Goal: Task Accomplishment & Management: Manage account settings

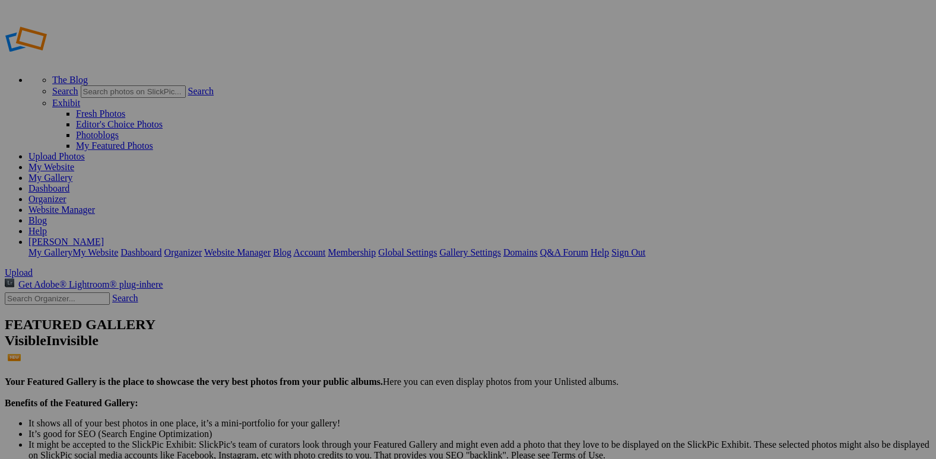
click at [69, 183] on link "Dashboard" at bounding box center [48, 188] width 41 height 10
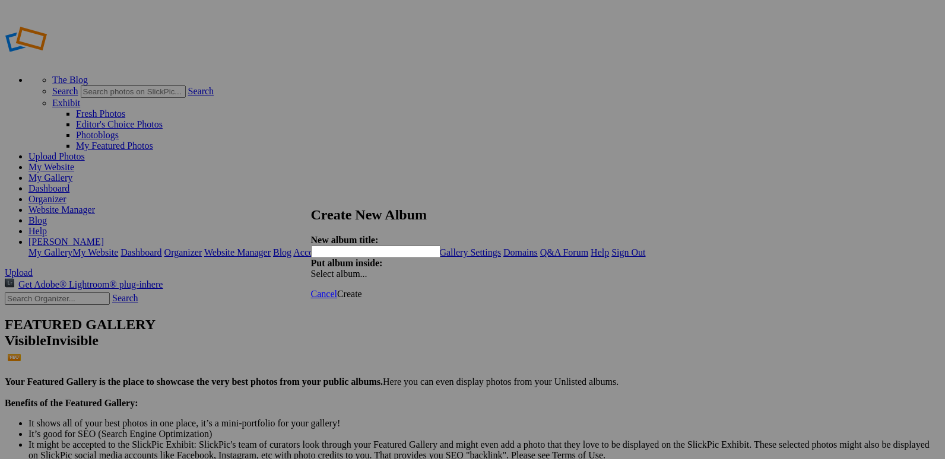
click at [420, 246] on input "text" at bounding box center [375, 252] width 129 height 12
type input "20250925 BHS vs CN"
click at [362, 289] on span "Create" at bounding box center [349, 294] width 25 height 10
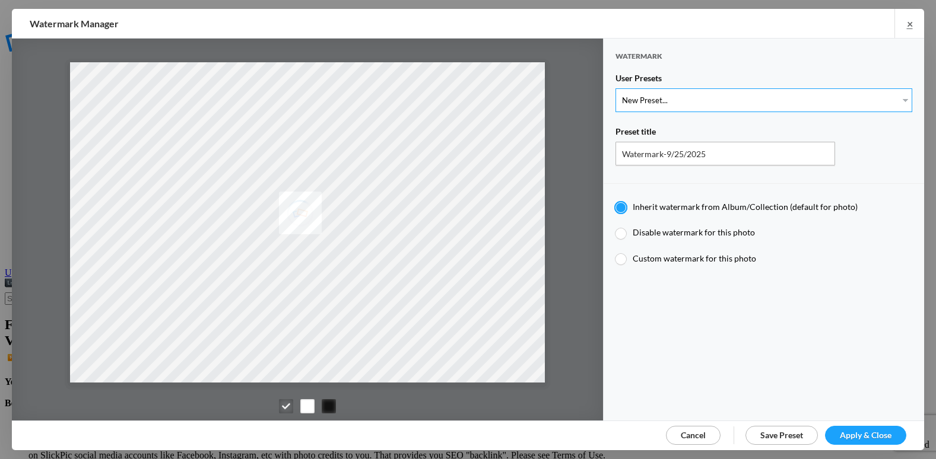
click at [810, 101] on select "New Preset... @etergen_sports lower @etergen_sports2 PRINT WATERMARK LOWER" at bounding box center [763, 100] width 297 height 24
select select "2: Object"
click at [615, 88] on select "New Preset... @etergen_sports lower @etergen_sports2 PRINT WATERMARK LOWER" at bounding box center [763, 100] width 297 height 24
type input "@etergen_sports2"
radio input "false"
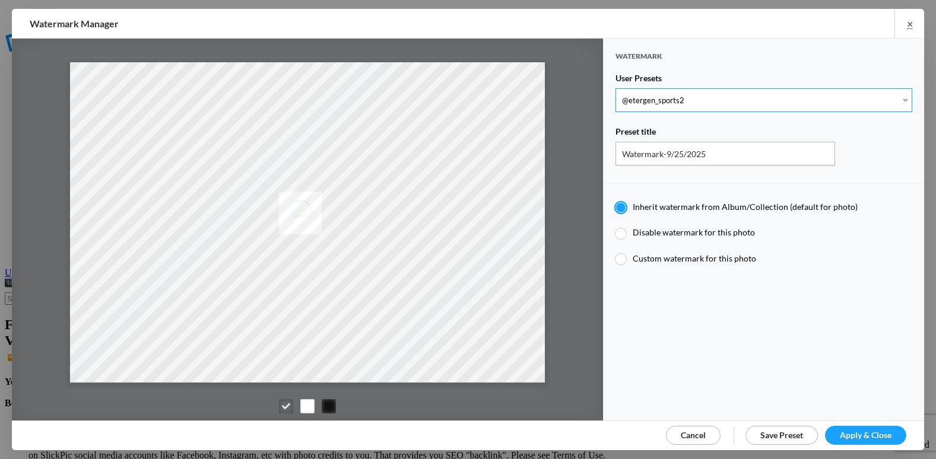
radio input "true"
type input "@etergen_sports"
type input "0.5"
type input "128"
radio input "true"
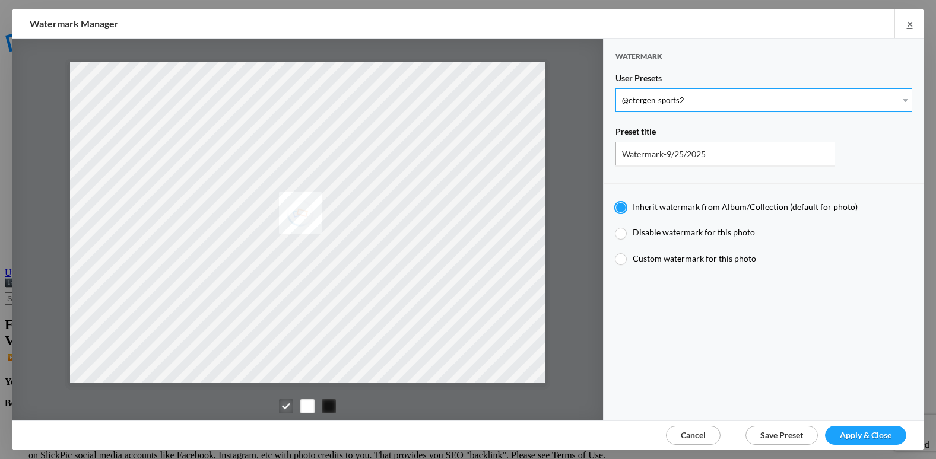
type input "0"
type input "20"
radio input "false"
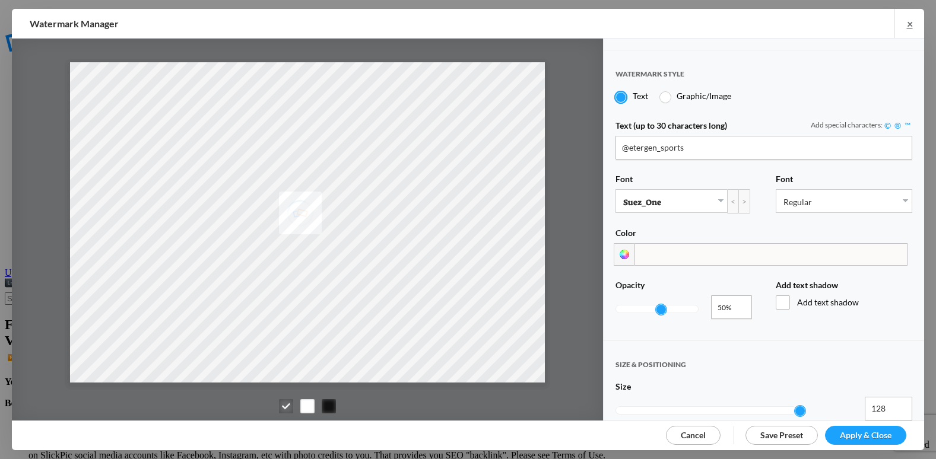
scroll to position [237, 0]
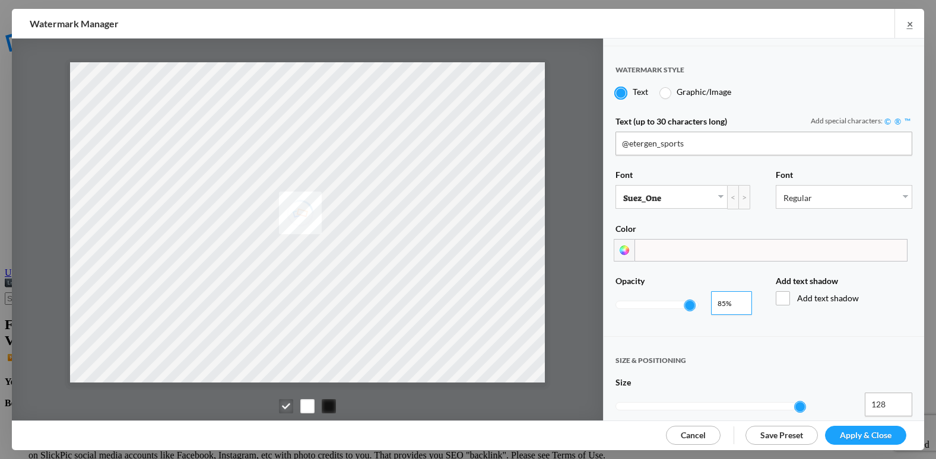
type input "0.86"
click at [735, 294] on input "0.86" at bounding box center [731, 303] width 41 height 24
click at [872, 428] on link "Apply & Close" at bounding box center [865, 435] width 81 height 19
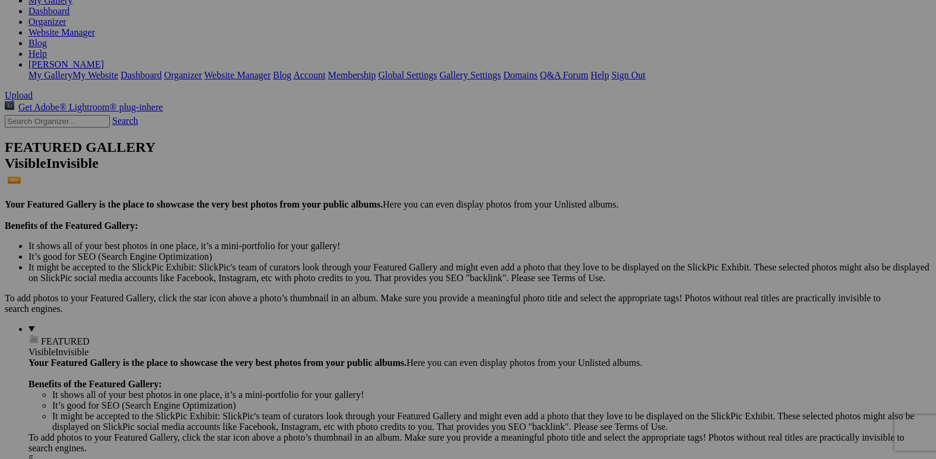
scroll to position [178, 0]
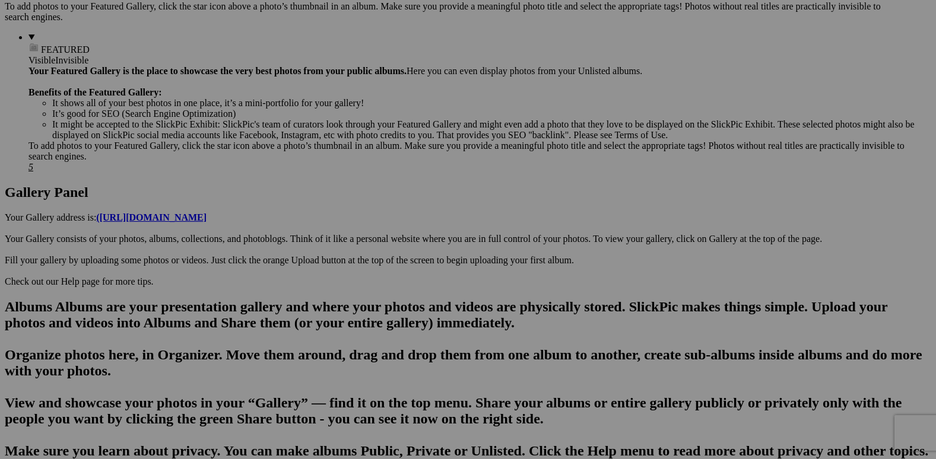
scroll to position [475, 0]
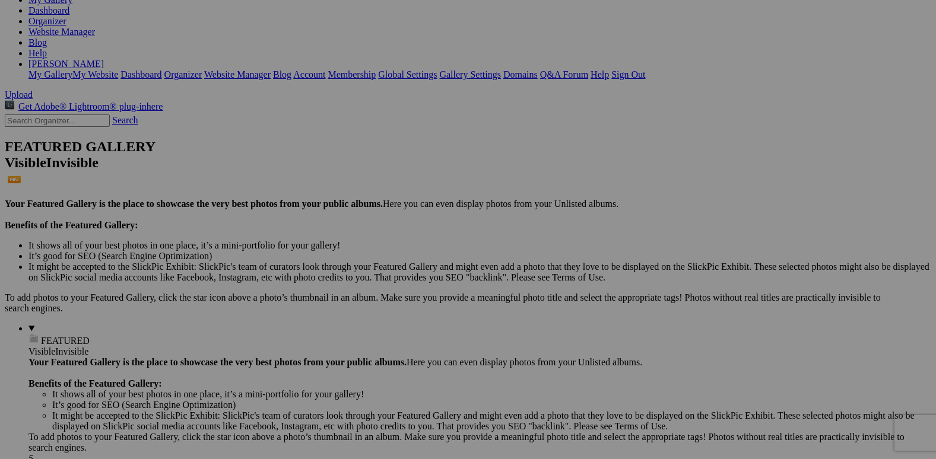
click at [389, 313] on span "Yes" at bounding box center [383, 318] width 14 height 10
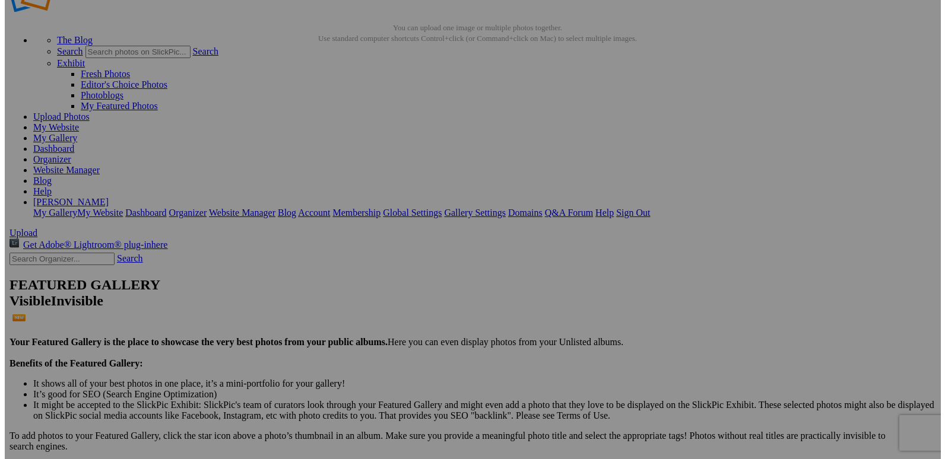
scroll to position [0, 0]
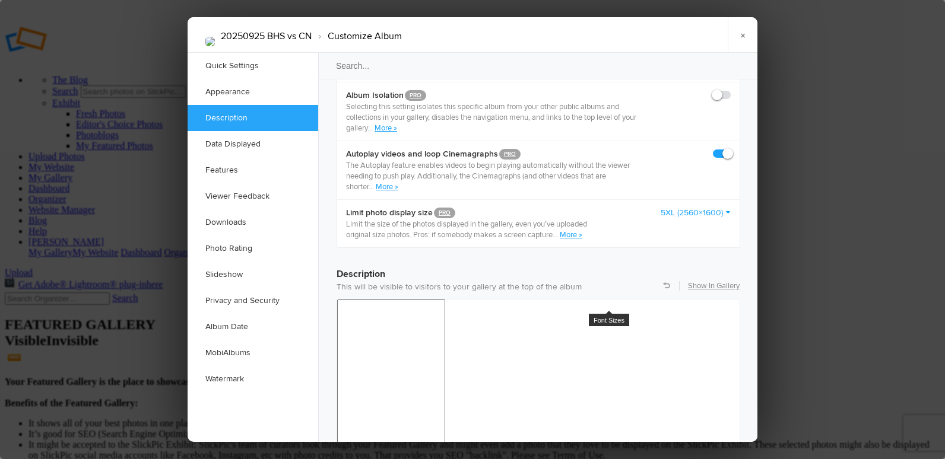
scroll to position [771, 0]
click at [698, 205] on link "5XL (2560×1600)" at bounding box center [695, 211] width 70 height 12
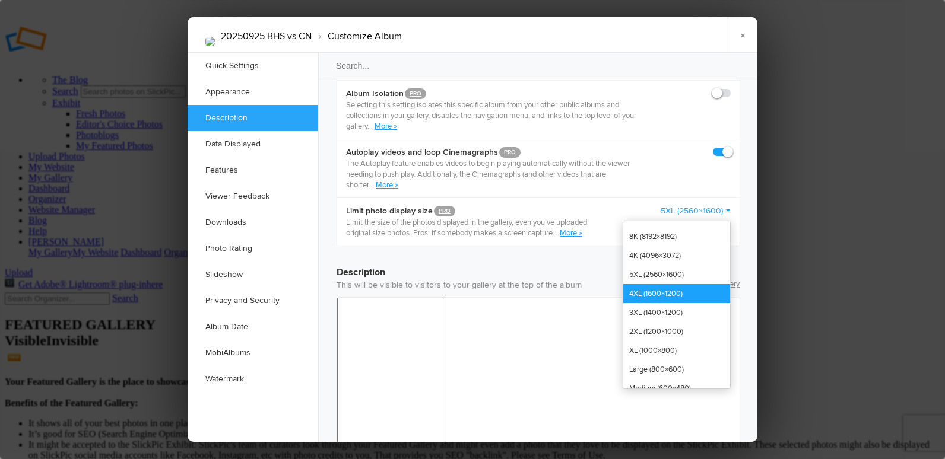
click at [683, 284] on link "4XL (1600×1200)" at bounding box center [676, 293] width 107 height 19
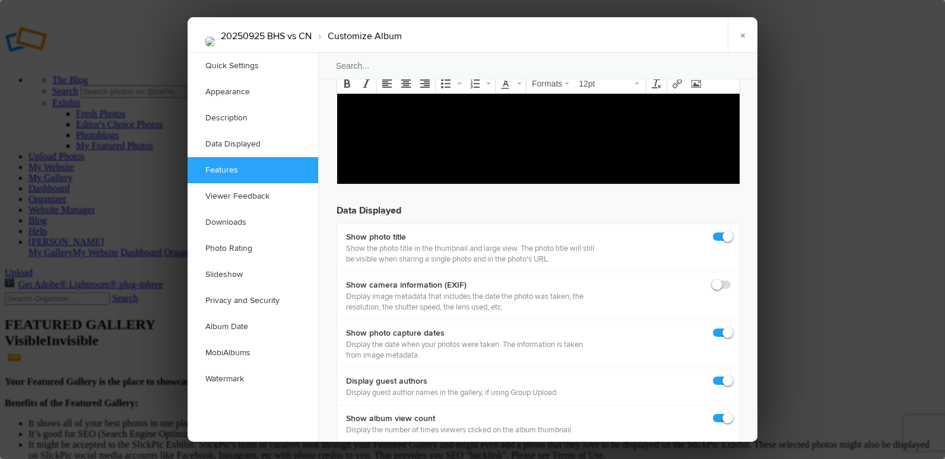
scroll to position [1543, 0]
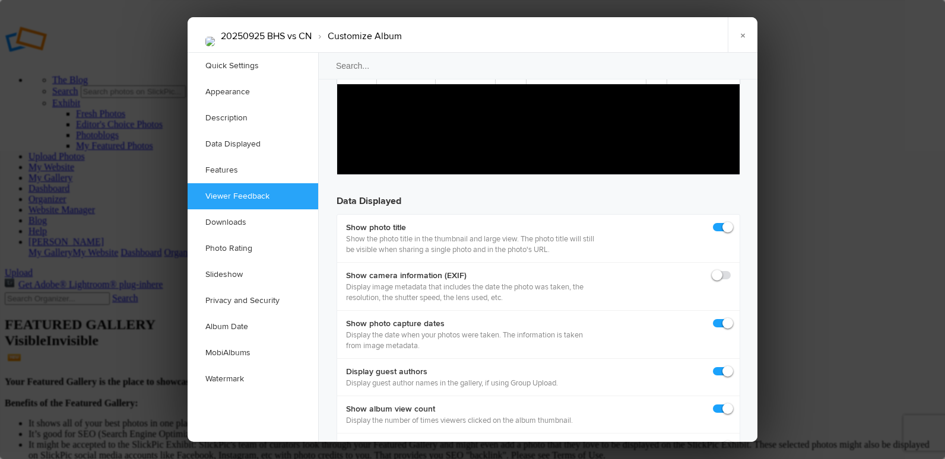
checkbox input "false"
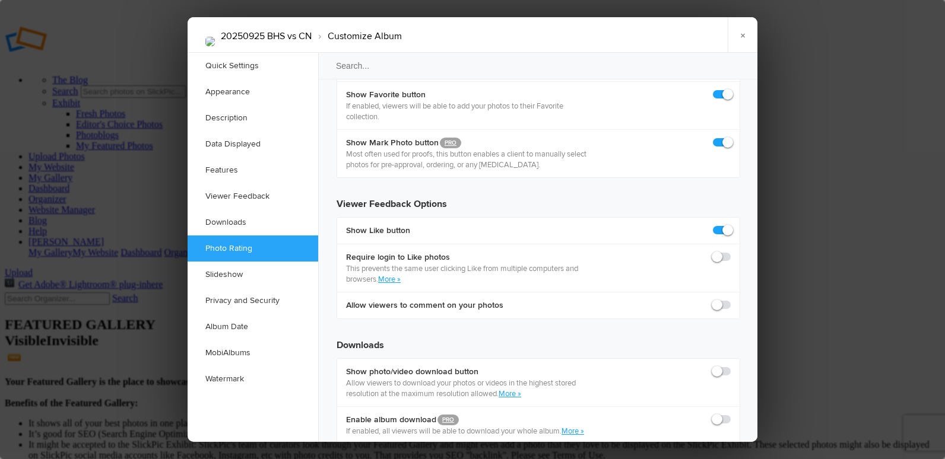
scroll to position [2195, 0]
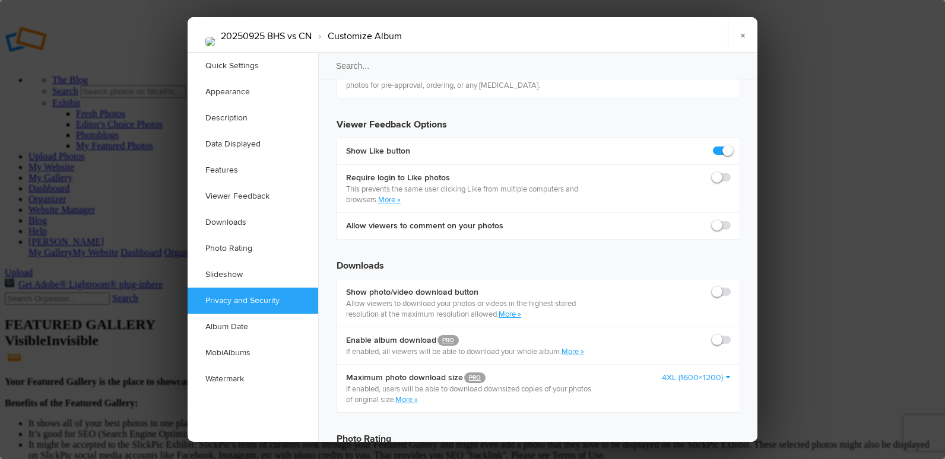
checkbox input "false"
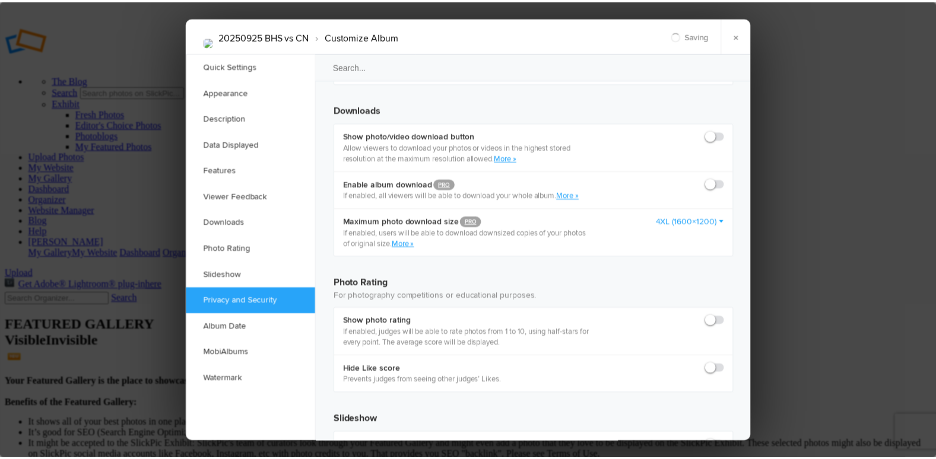
scroll to position [2373, 0]
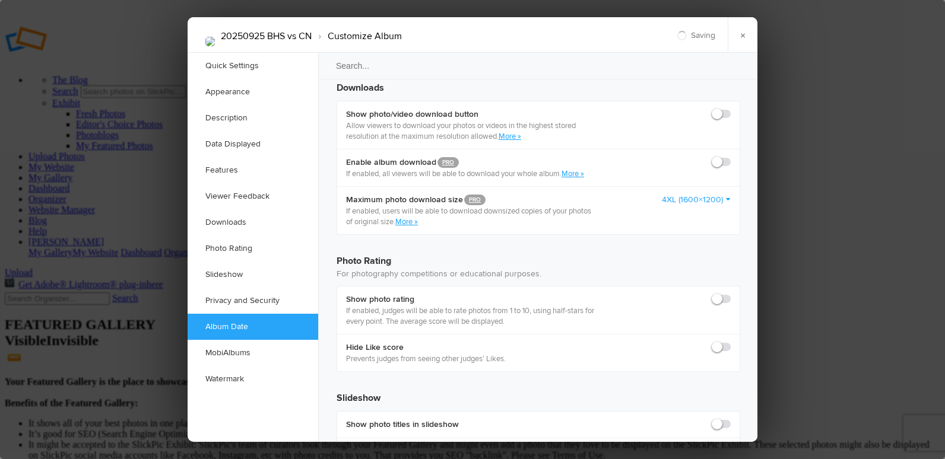
radio input "true"
click at [739, 40] on link "×" at bounding box center [742, 35] width 30 height 36
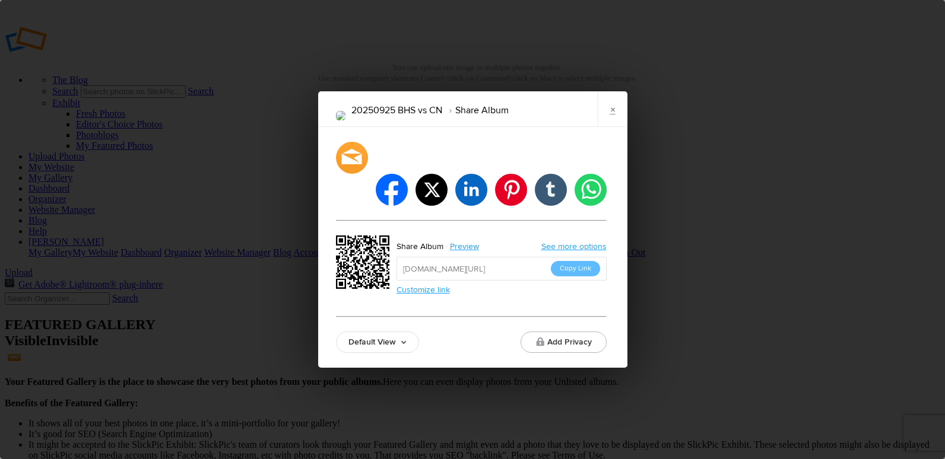
click at [526, 257] on input "https://slickpic.us/184816592DYN" at bounding box center [501, 269] width 210 height 24
drag, startPoint x: 526, startPoint y: 255, endPoint x: 609, endPoint y: 127, distance: 151.9
click at [609, 127] on link "×" at bounding box center [613, 109] width 30 height 36
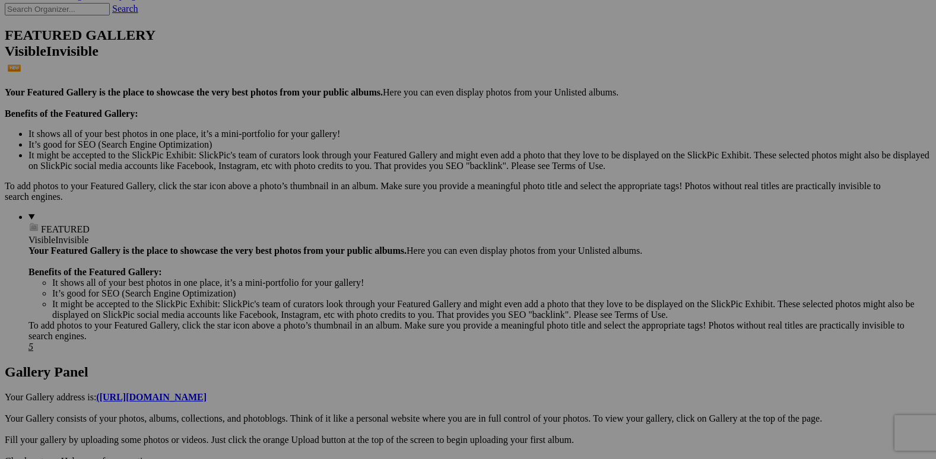
scroll to position [297, 0]
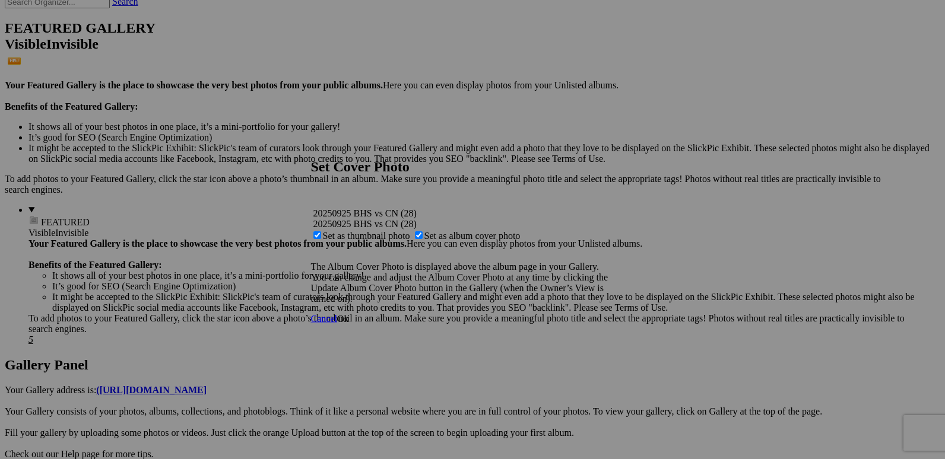
click at [349, 324] on span "Ok" at bounding box center [343, 319] width 12 height 10
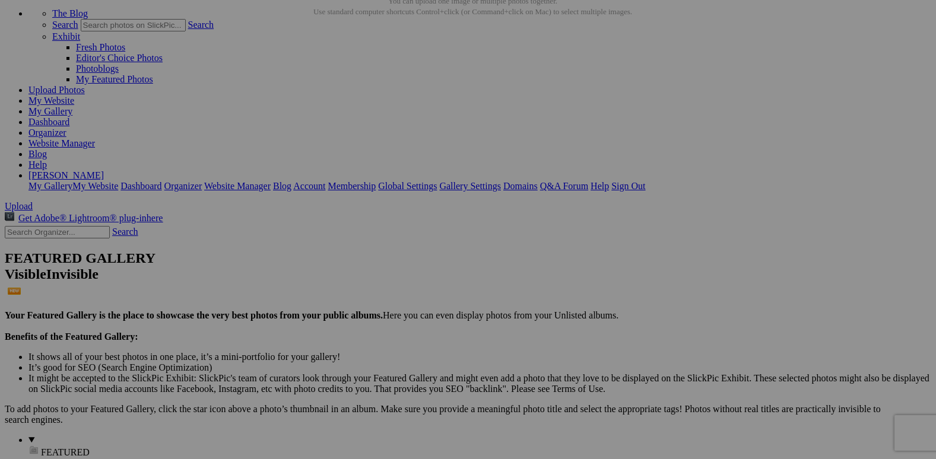
scroll to position [0, 0]
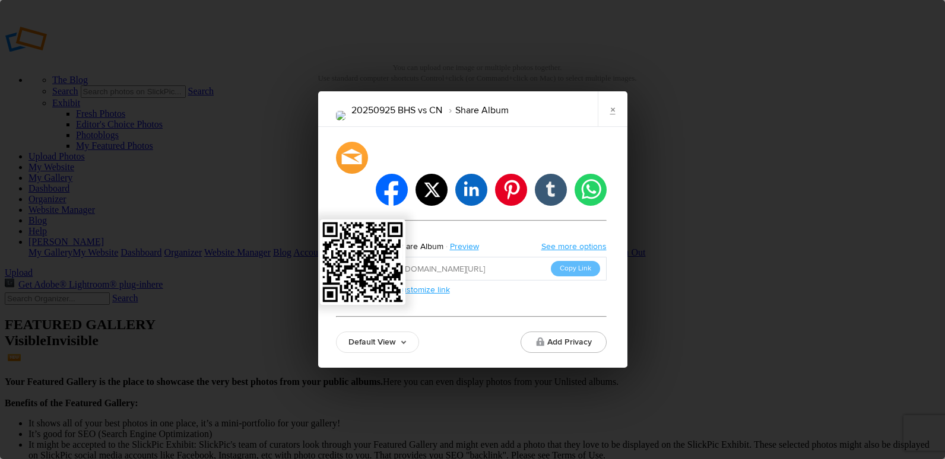
drag, startPoint x: 528, startPoint y: 253, endPoint x: 368, endPoint y: 236, distance: 161.2
click at [368, 236] on div "Share Album Preview See more options https://slickpic.us/18481662jzz5 Copy Link…" at bounding box center [471, 264] width 271 height 57
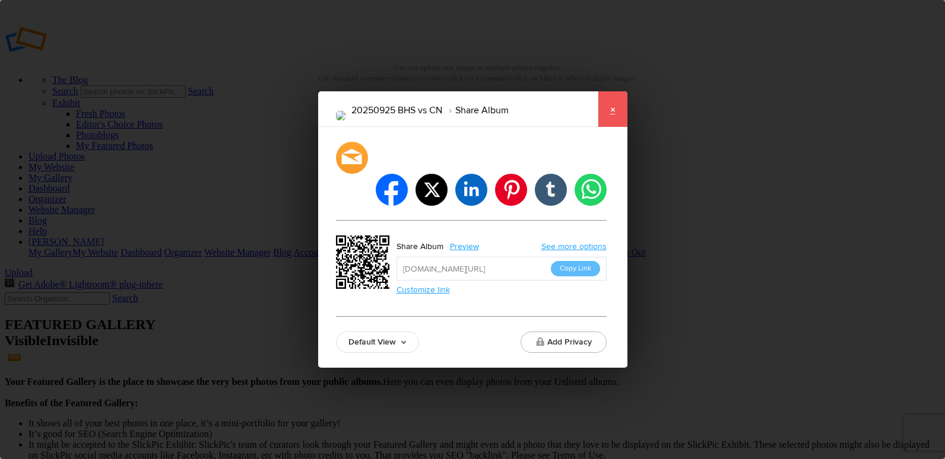
click at [614, 127] on link "×" at bounding box center [613, 109] width 30 height 36
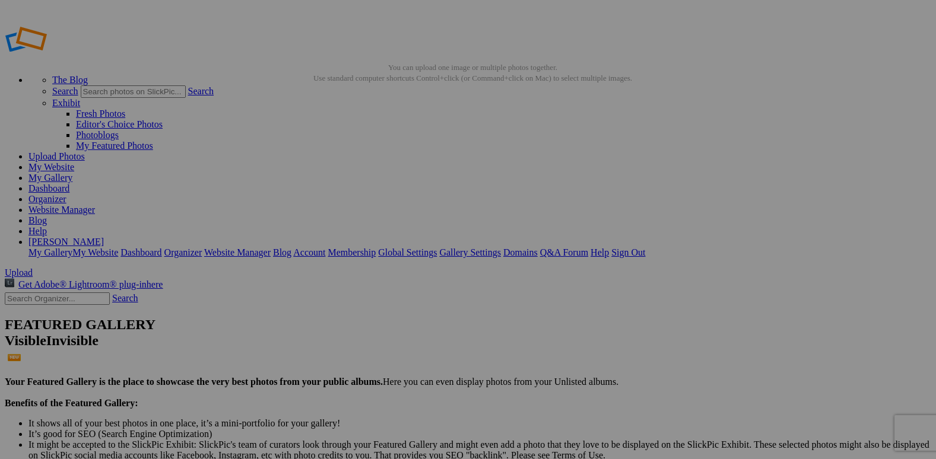
click at [66, 194] on link "Organizer" at bounding box center [47, 199] width 38 height 10
drag, startPoint x: 358, startPoint y: 166, endPoint x: 300, endPoint y: 152, distance: 59.7
drag, startPoint x: 544, startPoint y: 168, endPoint x: 396, endPoint y: 140, distance: 150.4
click at [66, 194] on link "Organizer" at bounding box center [47, 199] width 38 height 10
